Goal: Book appointment/travel/reservation

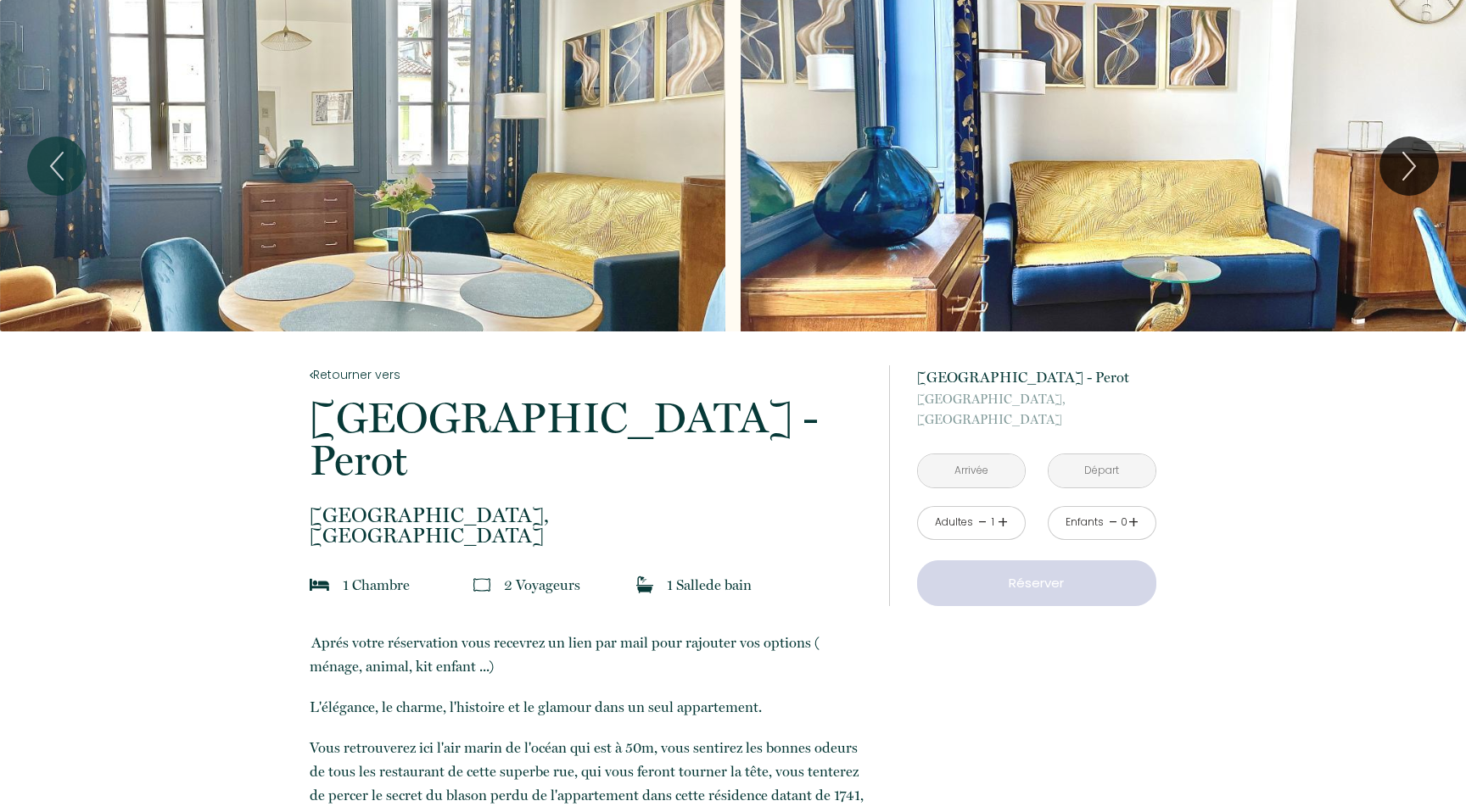
click at [993, 474] on input "text" at bounding box center [971, 471] width 107 height 33
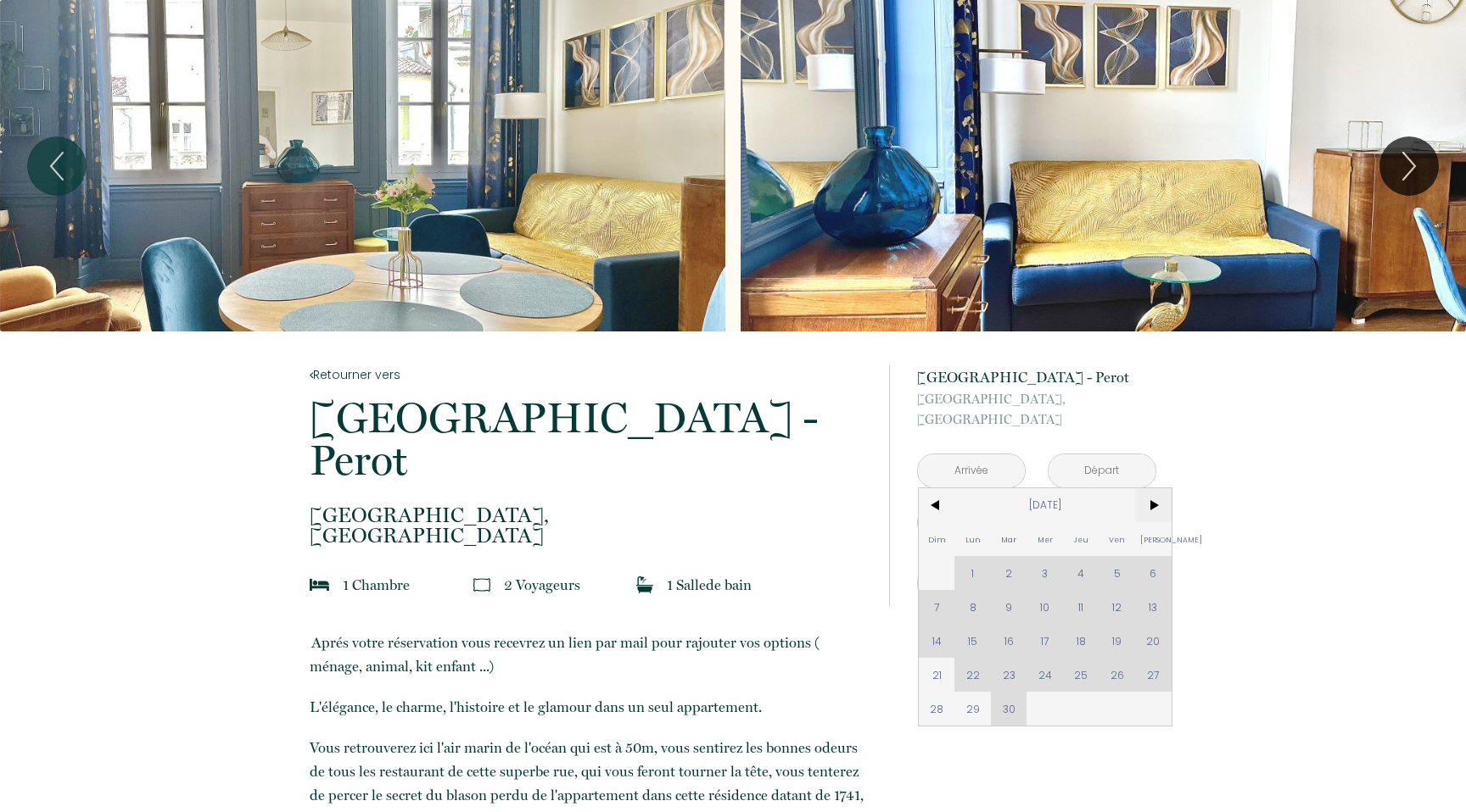
click at [1158, 515] on span ">" at bounding box center [1153, 505] width 37 height 34
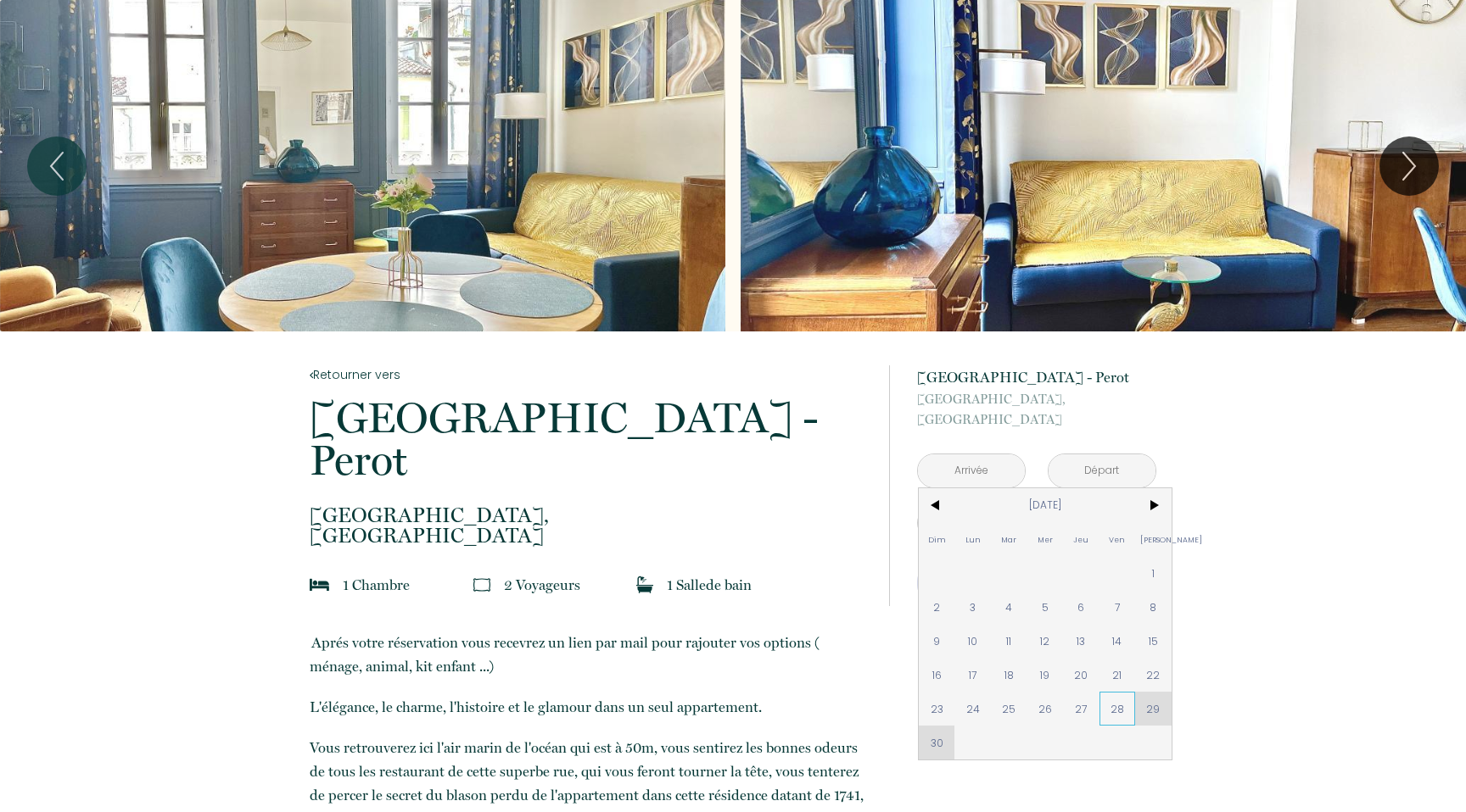
click at [1107, 713] on span "28" at bounding box center [1118, 709] width 37 height 34
type input "Ven 28 Nov 2025"
type input "Sam 29 Nov 2025"
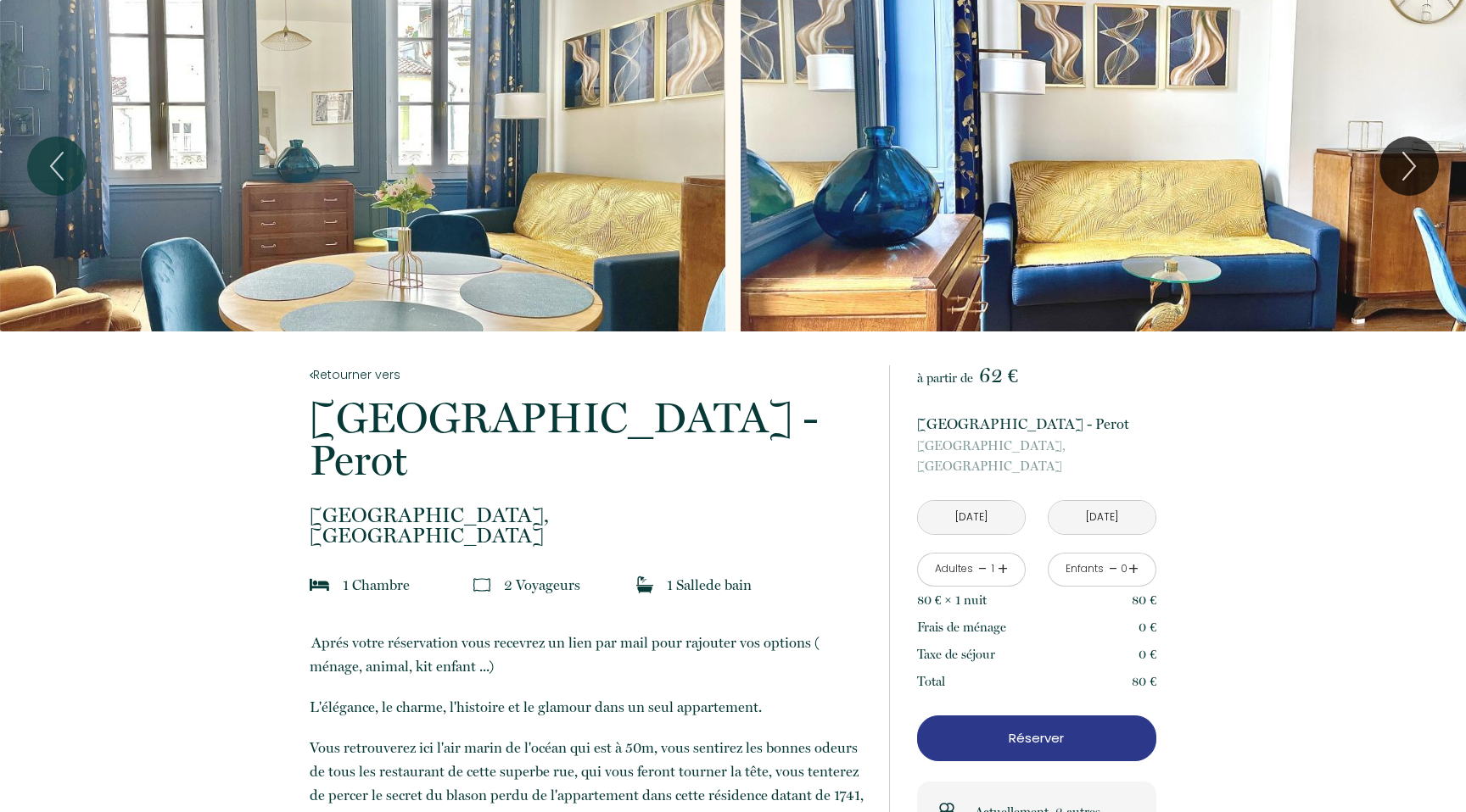
click at [1090, 511] on input "Sam 29 Nov 2025" at bounding box center [1102, 517] width 107 height 33
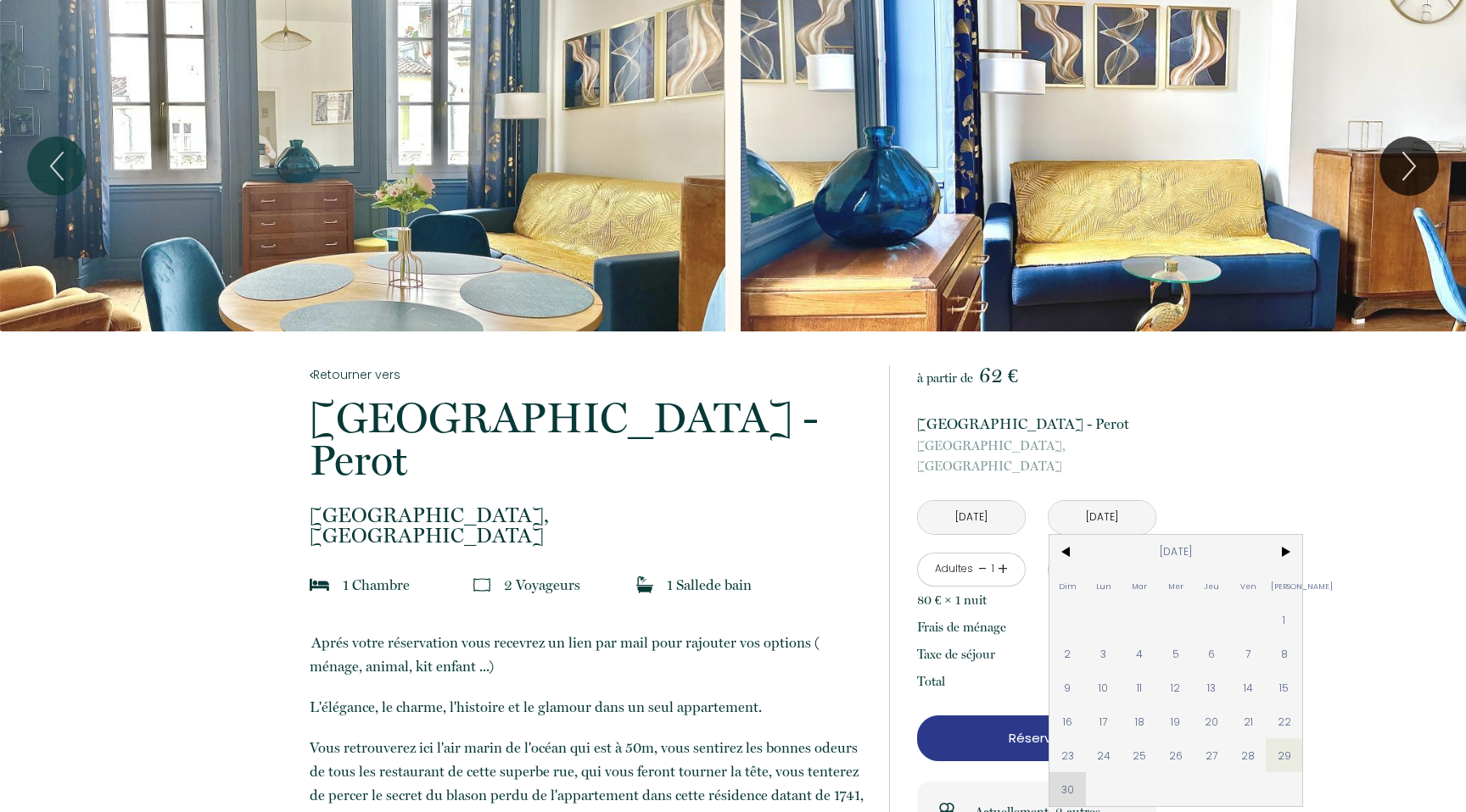
click at [1065, 787] on div "Dim Lun Mar Mer Jeu Ven Sam 1 2 3 4 5 6 7 8 9 10 11 12 13 14 15 16 17 18 19 20 …" at bounding box center [1176, 670] width 253 height 271
click at [1274, 756] on span "29" at bounding box center [1284, 756] width 37 height 34
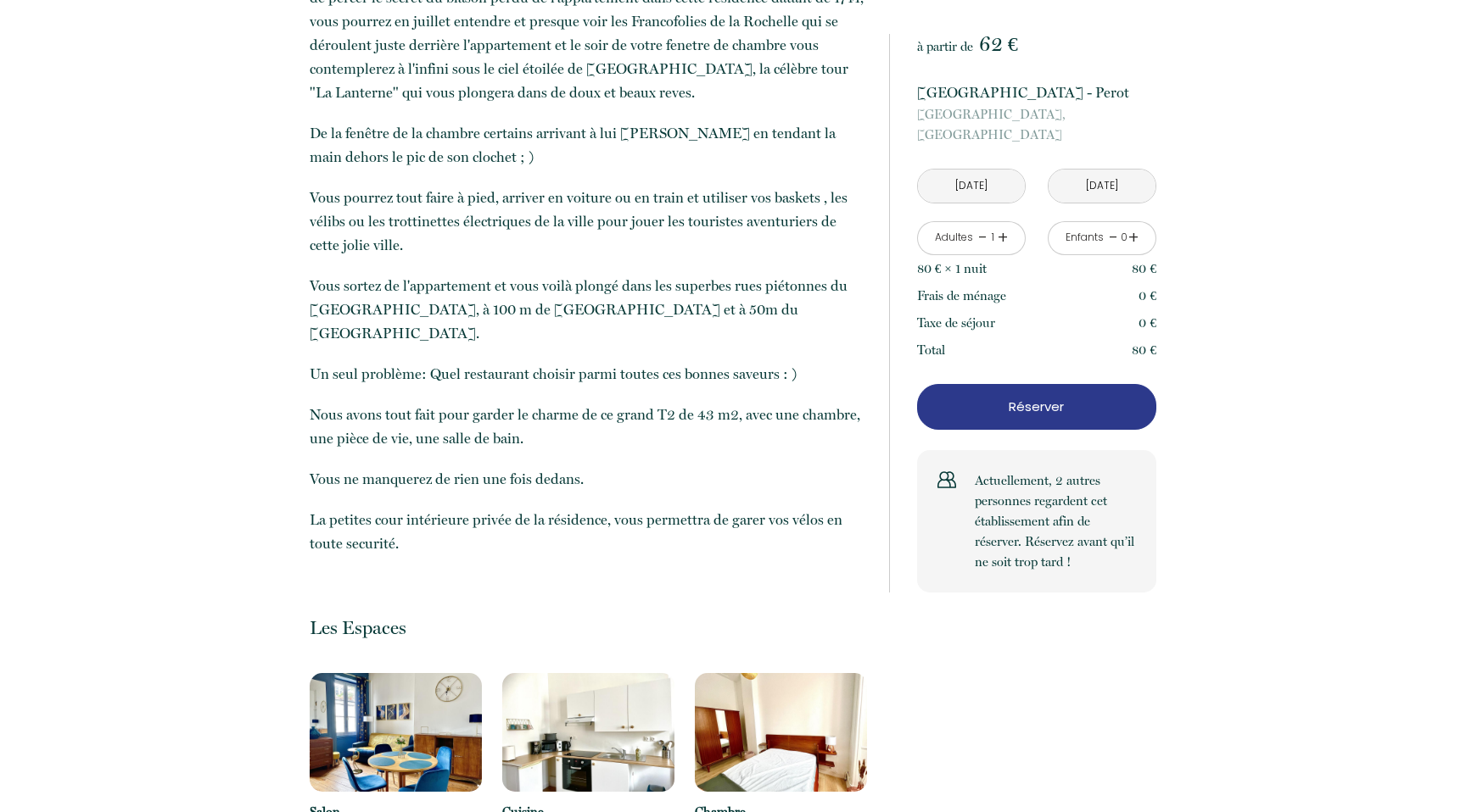
scroll to position [947, 0]
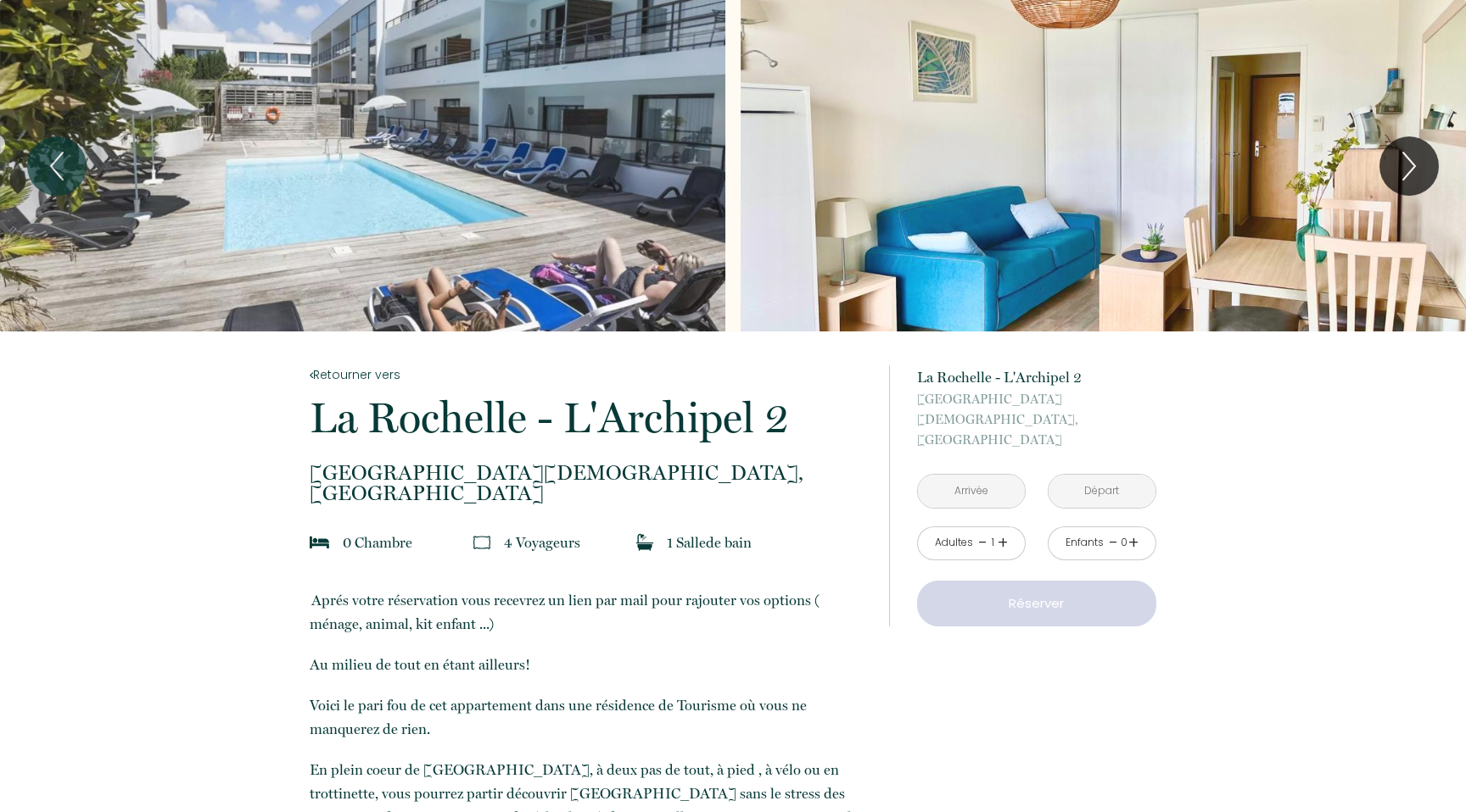
click at [987, 475] on input "text" at bounding box center [971, 491] width 107 height 33
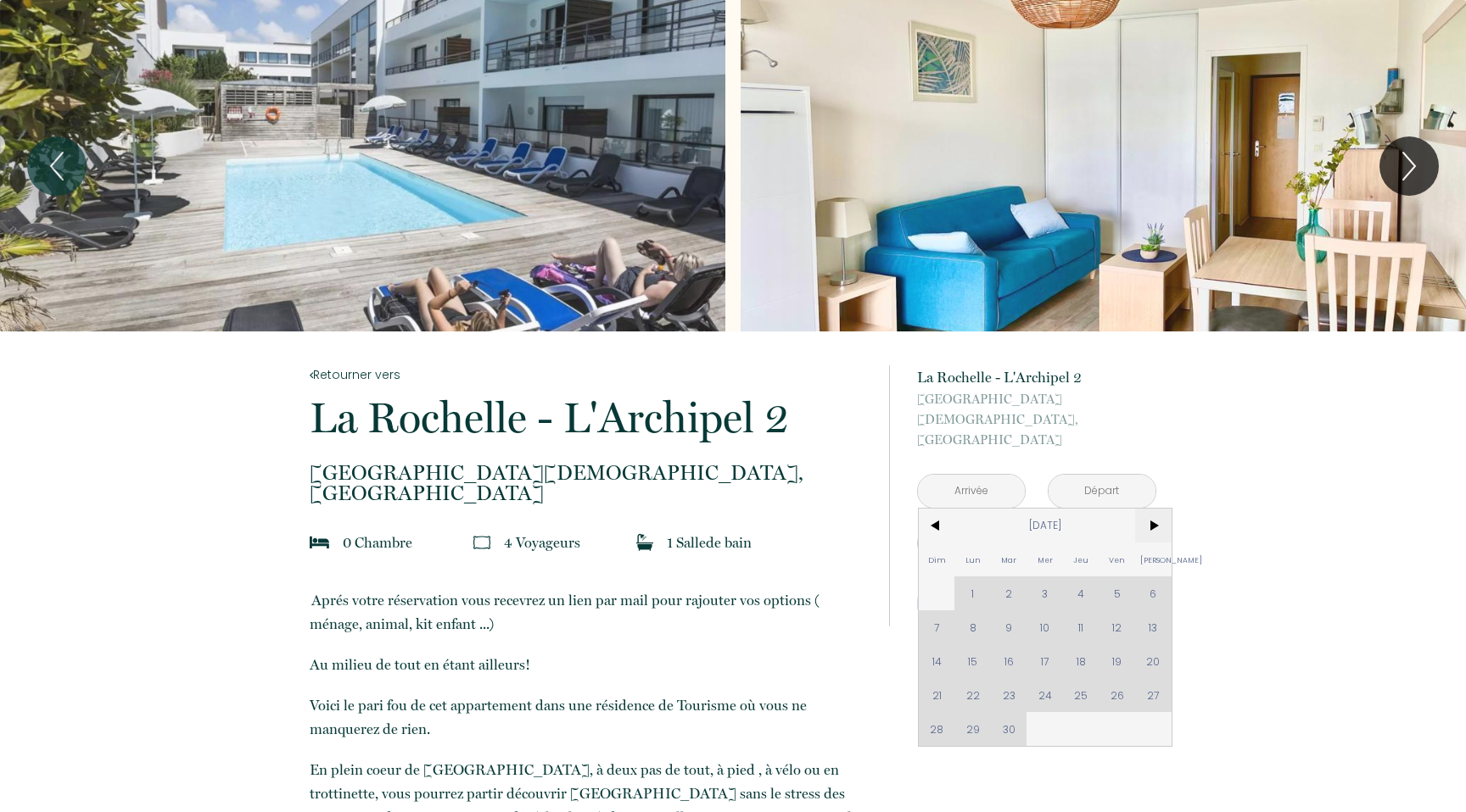
click at [1157, 509] on span ">" at bounding box center [1153, 526] width 37 height 34
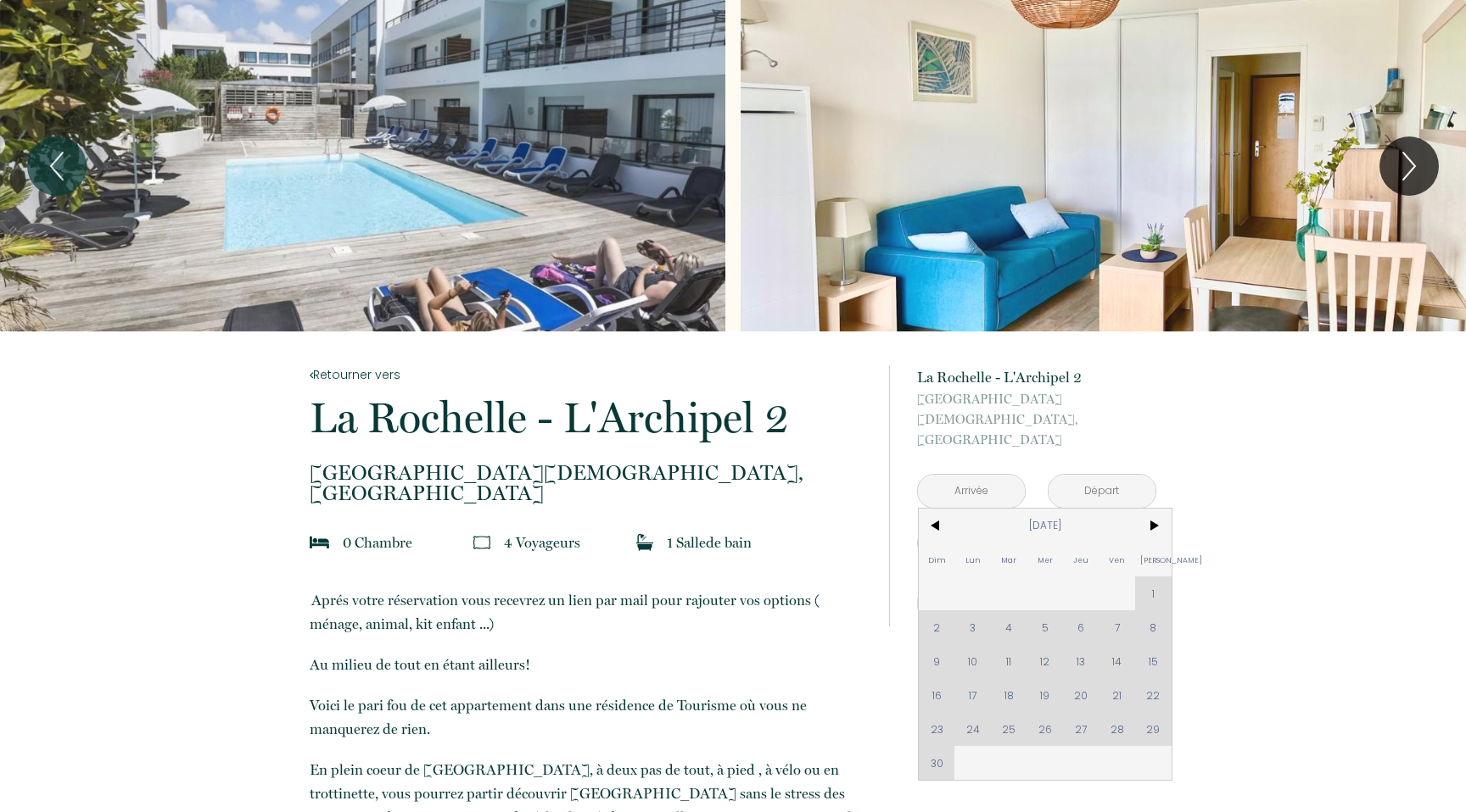
click at [1115, 710] on div "Dim Lun Mar Mer Jeu Ven Sam 1 2 3 4 5 6 7 8 9 10 11 12 13 14 15 16 17 18 19 20 …" at bounding box center [1045, 644] width 253 height 271
click at [934, 744] on div "Dim Lun Mar Mer Jeu Ven Sam 1 2 3 4 5 6 7 8 9 10 11 12 13 14 15 16 17 18 19 20 …" at bounding box center [1045, 644] width 253 height 271
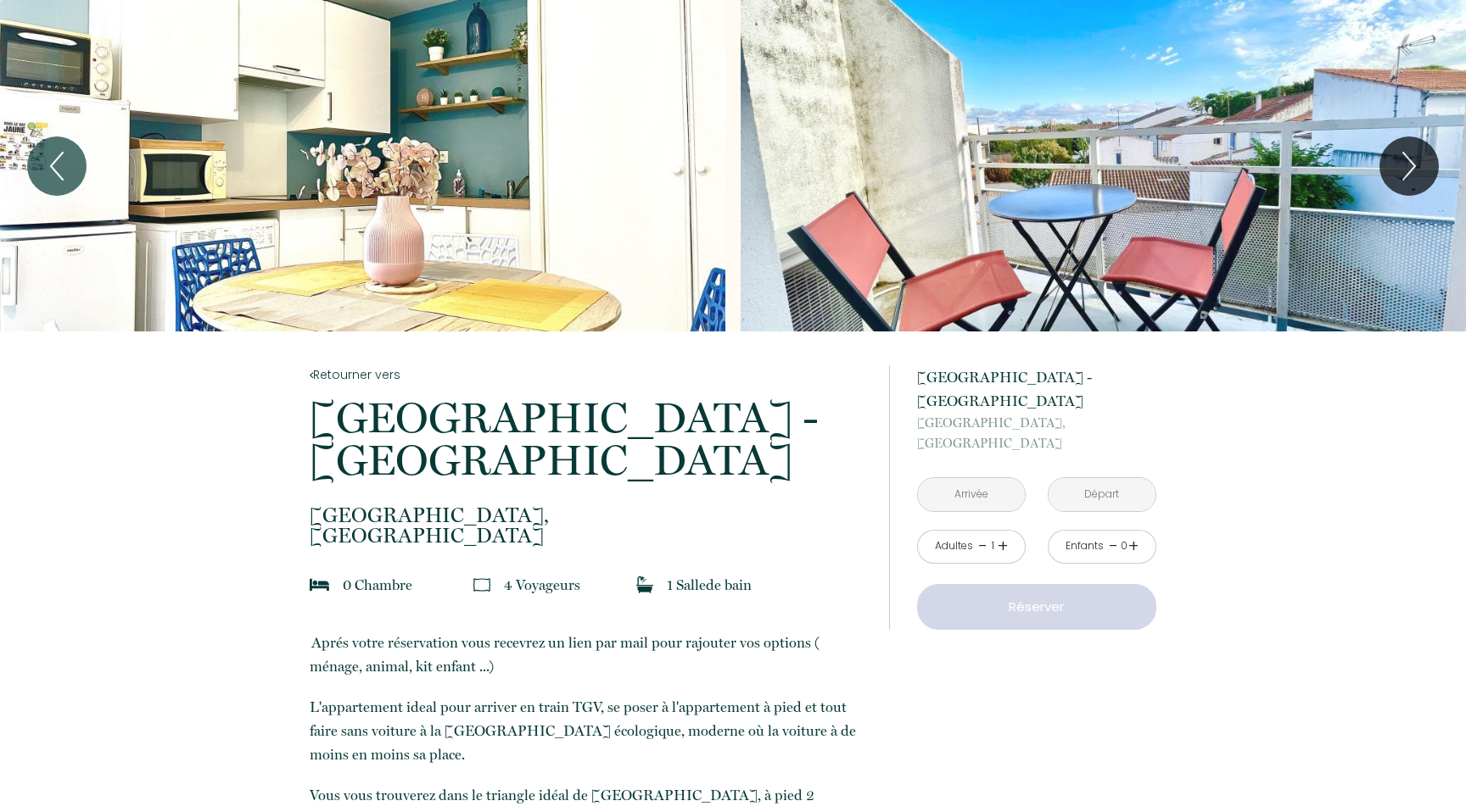
click at [976, 478] on input "text" at bounding box center [971, 494] width 107 height 33
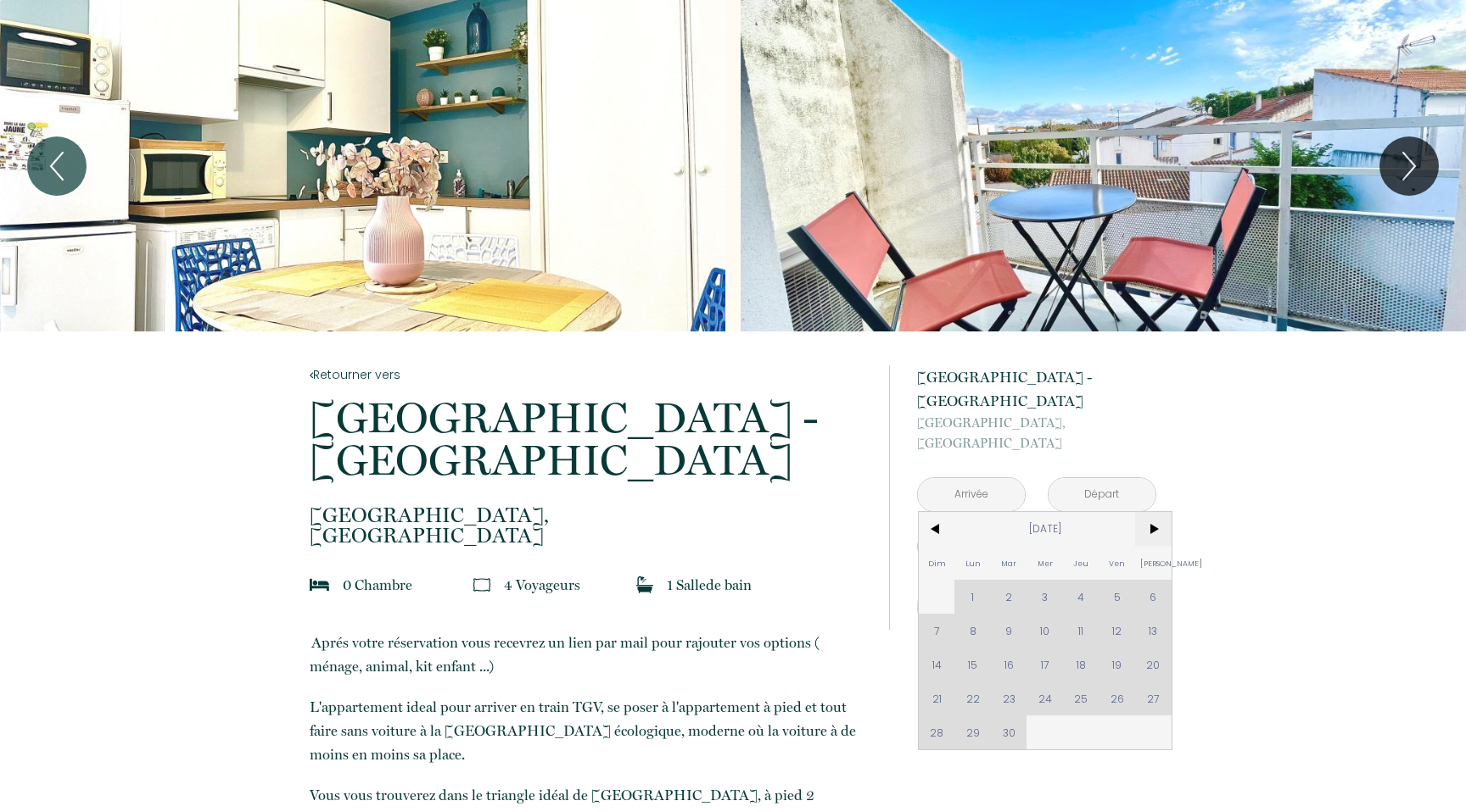
click at [1139, 512] on span ">" at bounding box center [1153, 529] width 37 height 34
click at [1144, 512] on span ">" at bounding box center [1153, 529] width 37 height 34
drag, startPoint x: 938, startPoint y: 504, endPoint x: 1078, endPoint y: 653, distance: 204.5
click at [938, 512] on span "<" at bounding box center [937, 529] width 37 height 34
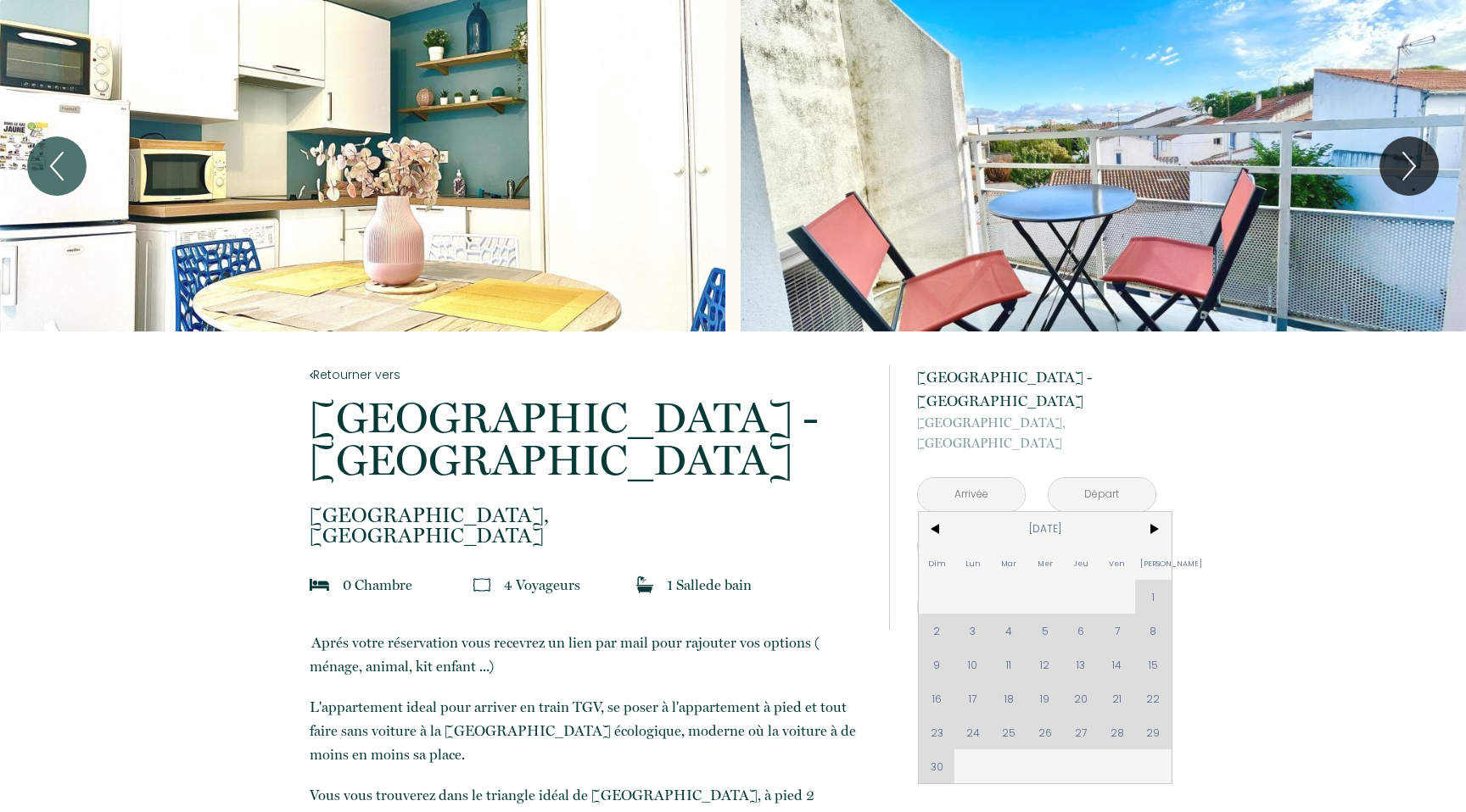
click at [1118, 708] on div "Dim Lun Mar Mer Jeu Ven Sam 1 2 3 4 5 6 7 8 9 10 11 12 13 14 15 16 17 18 19 20 …" at bounding box center [1045, 647] width 253 height 271
click at [987, 478] on input "text" at bounding box center [971, 494] width 107 height 33
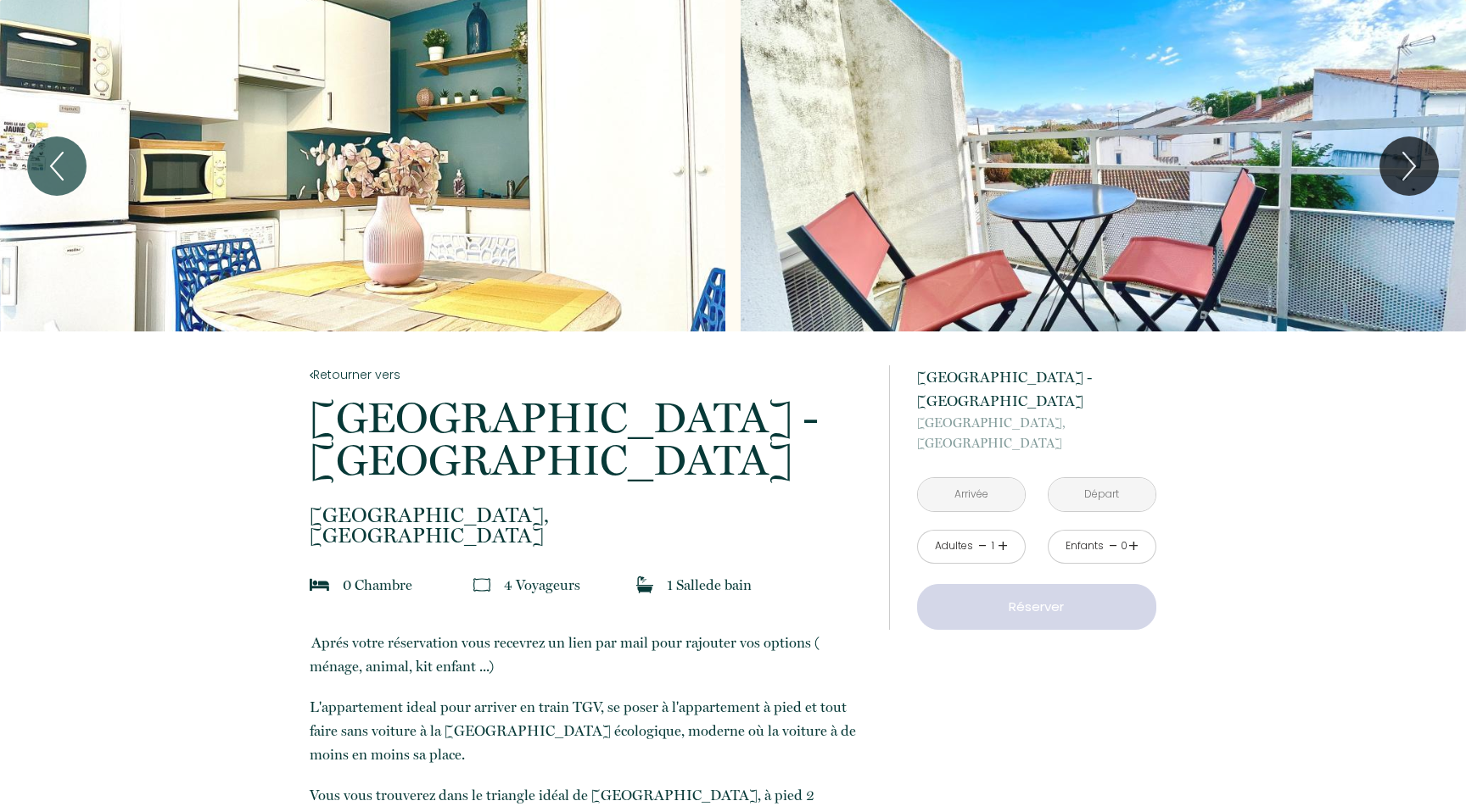
click at [965, 478] on input "text" at bounding box center [971, 494] width 107 height 33
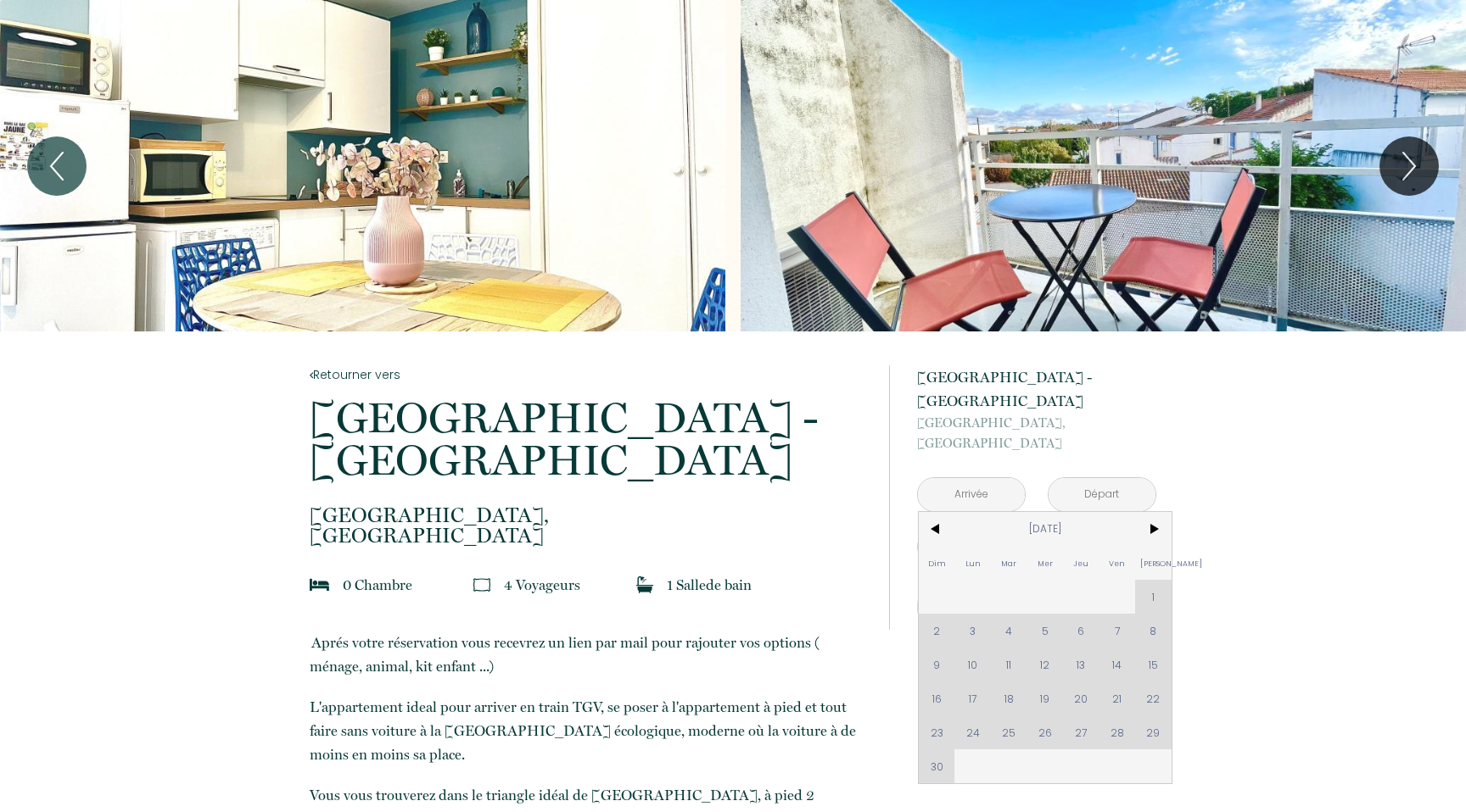
click at [1119, 692] on div "Dim Lun Mar Mer Jeu Ven Sam 1 2 3 4 5 6 7 8 9 10 11 12 13 14 15 16 17 18 19 20 …" at bounding box center [1045, 647] width 253 height 271
click at [1159, 512] on span ">" at bounding box center [1153, 529] width 37 height 34
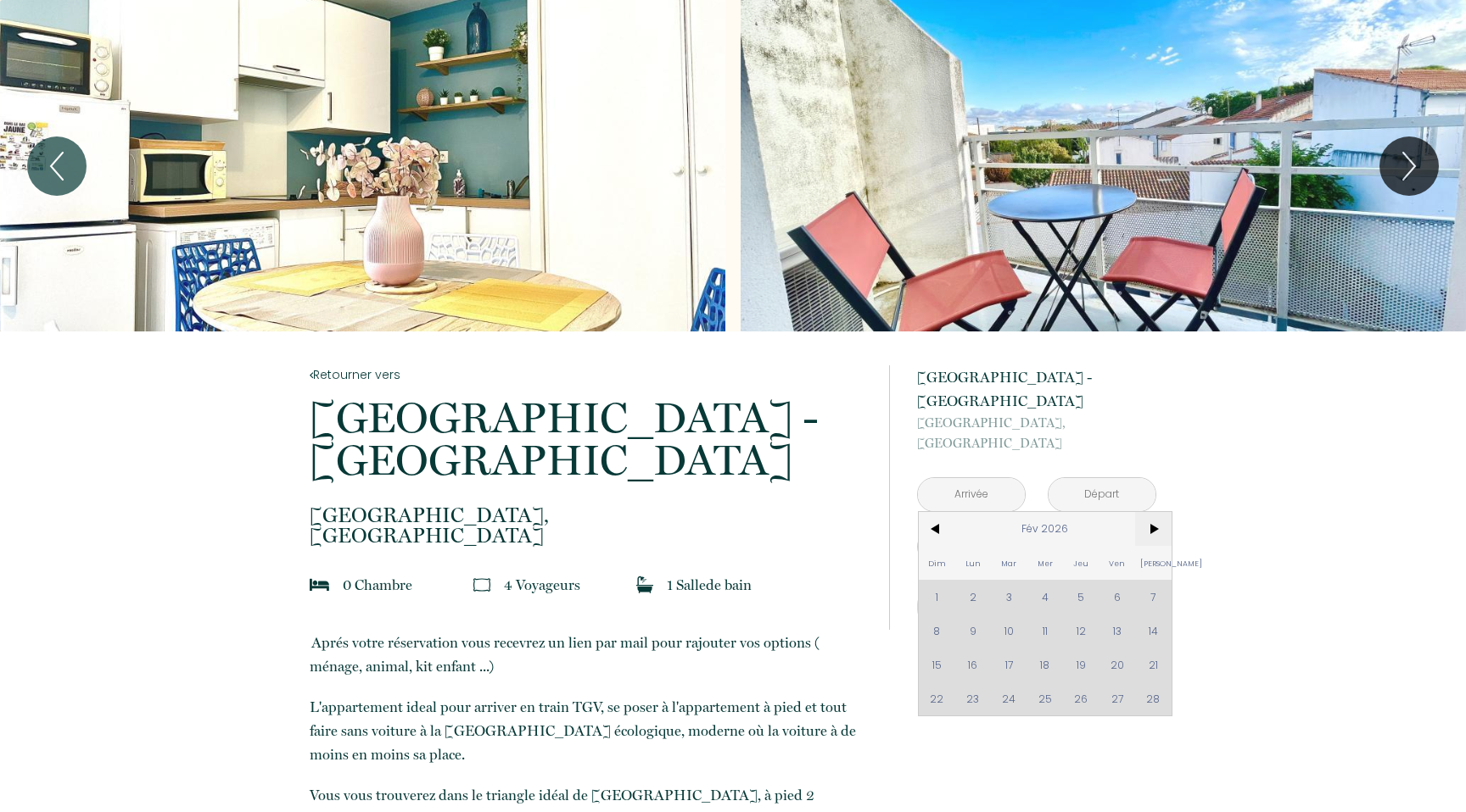
click at [1159, 512] on span ">" at bounding box center [1153, 529] width 37 height 34
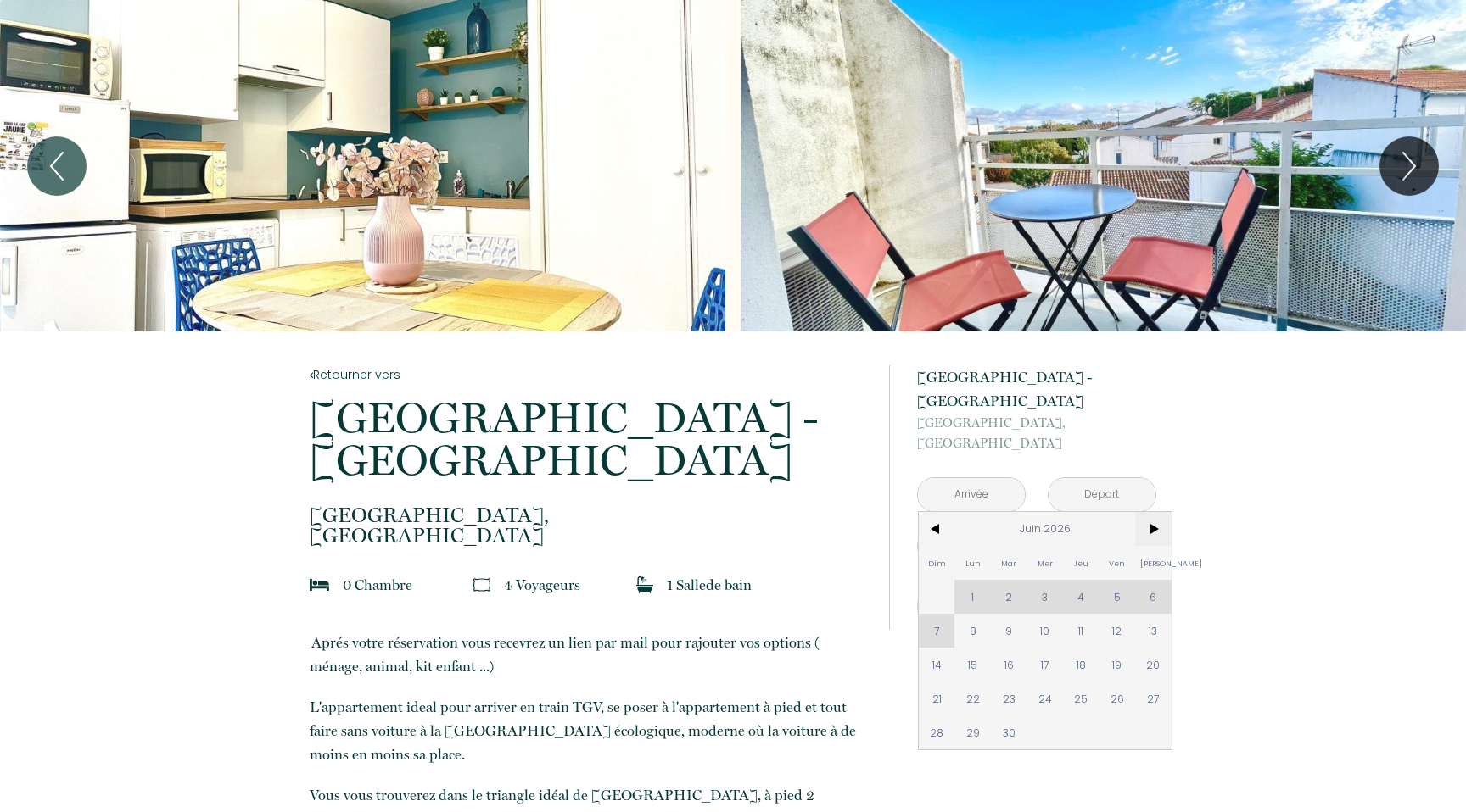
click at [1159, 512] on span ">" at bounding box center [1153, 529] width 37 height 34
